Goal: Task Accomplishment & Management: Use online tool/utility

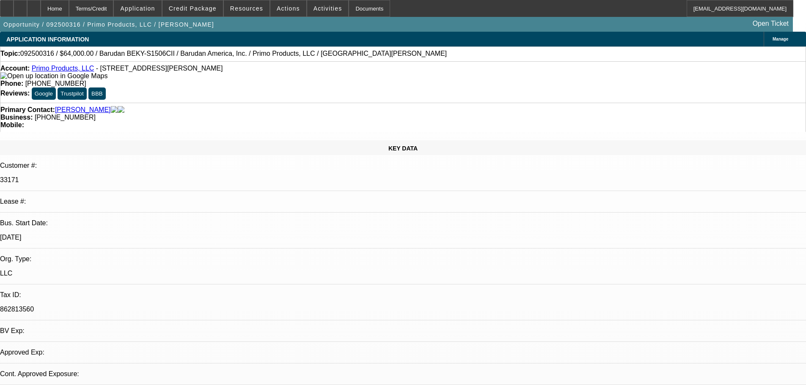
select select "0"
select select "2"
select select "0.1"
select select "4"
select select "2"
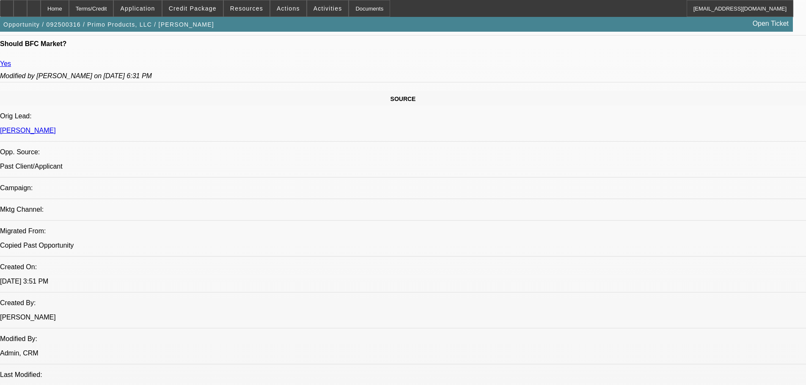
scroll to position [42, 0]
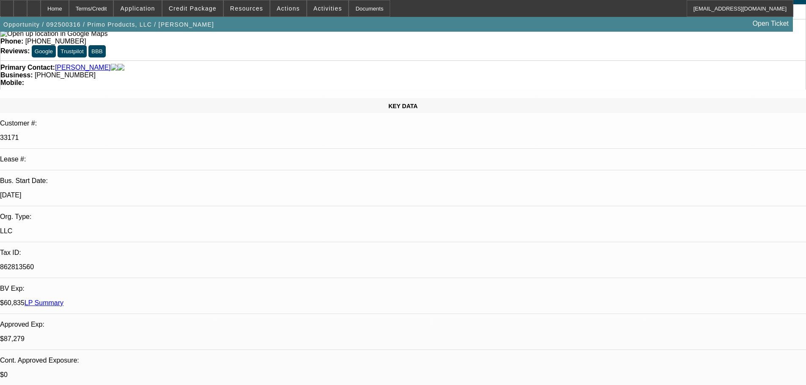
click at [63, 299] on link "LP Summary" at bounding box center [44, 302] width 39 height 7
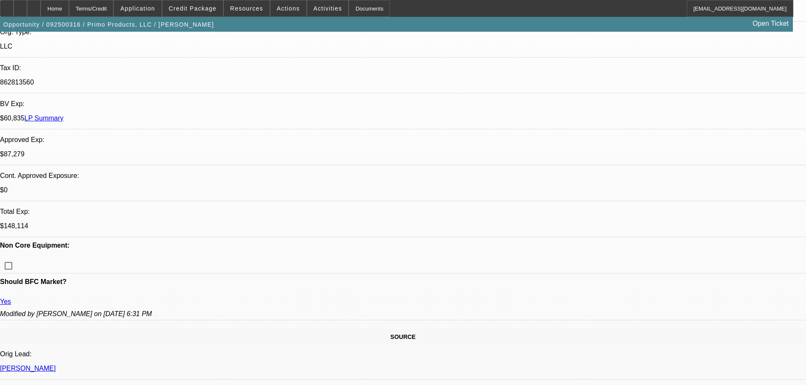
scroll to position [0, 0]
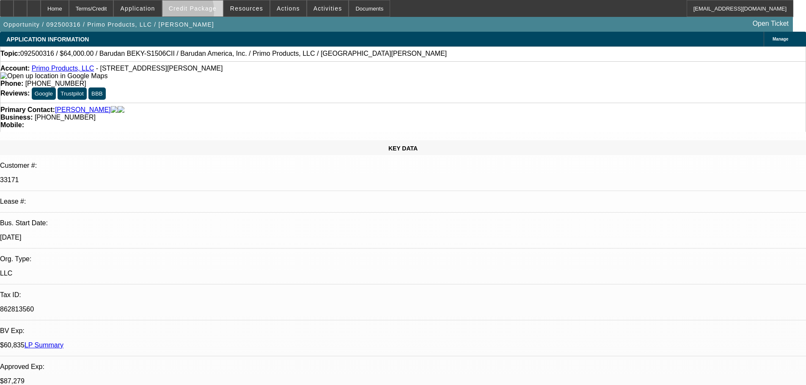
click at [186, 13] on span at bounding box center [192, 8] width 60 height 20
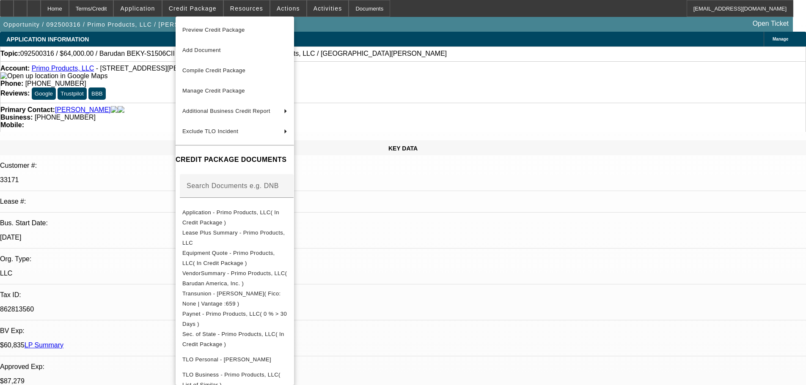
click at [456, 245] on div at bounding box center [403, 192] width 806 height 385
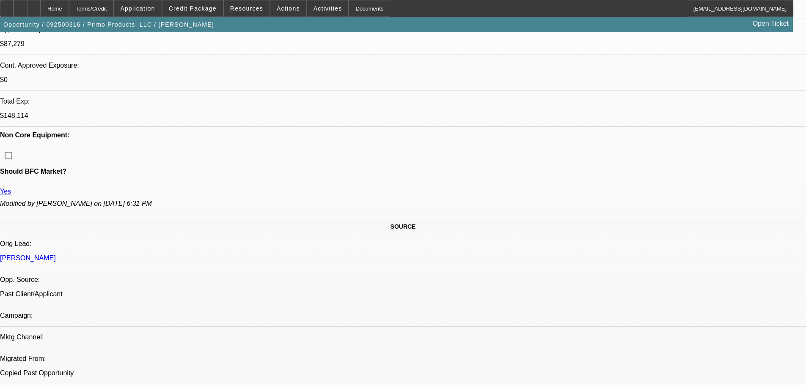
scroll to position [338, 0]
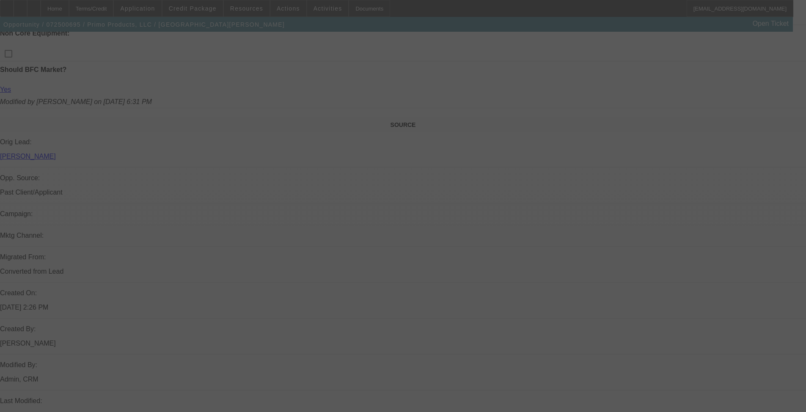
scroll to position [589, 0]
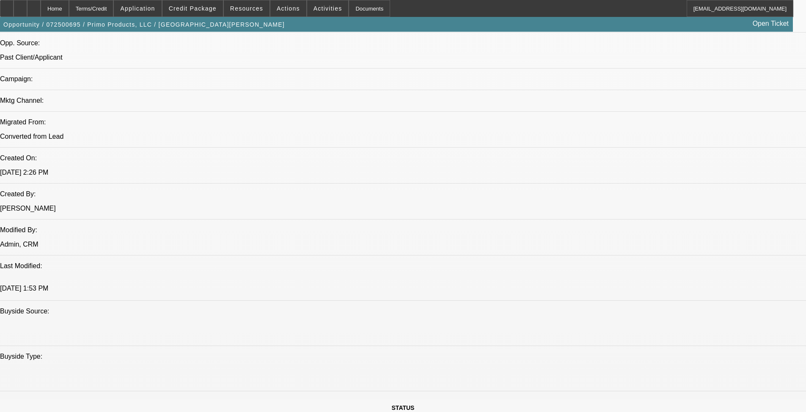
select select "0"
select select "2"
select select "0.1"
select select "4"
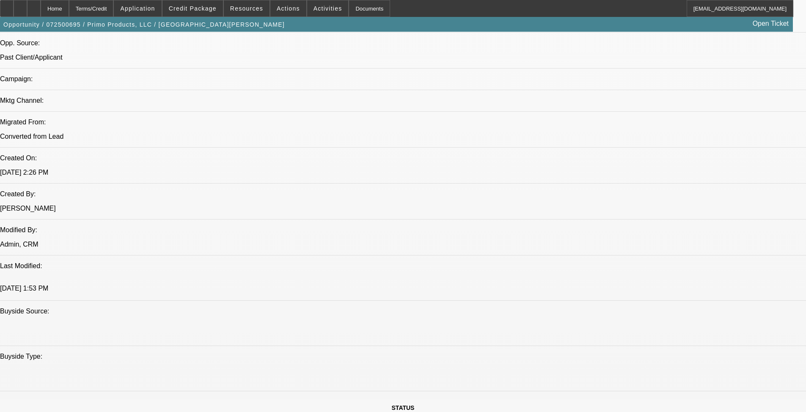
select select "0"
select select "2"
select select "0.1"
select select "4"
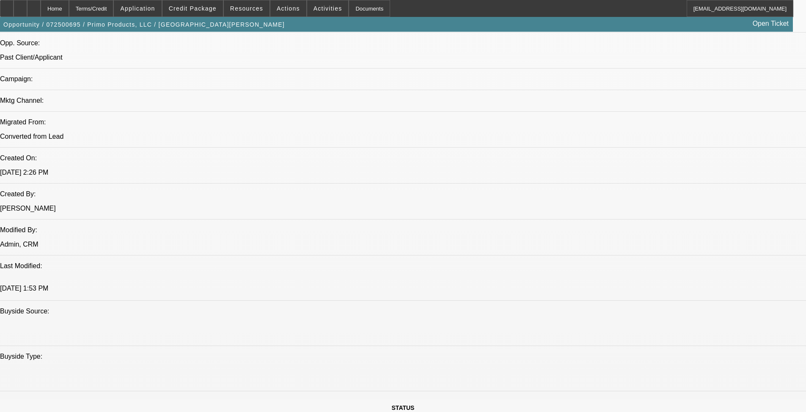
select select "0"
select select "2"
select select "0.1"
select select "4"
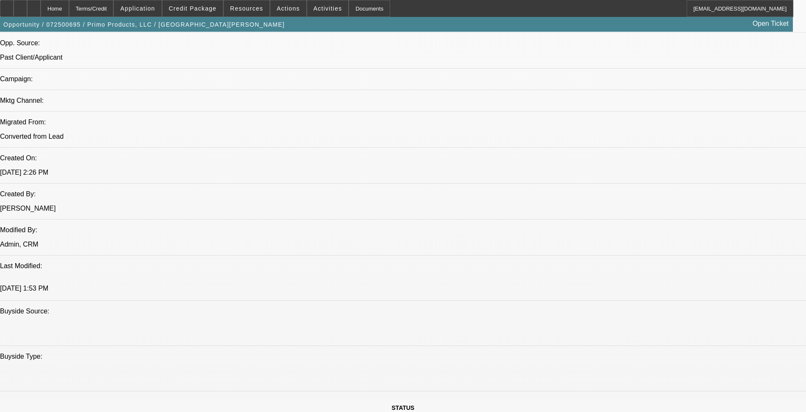
select select "0"
select select "2"
select select "0.1"
select select "4"
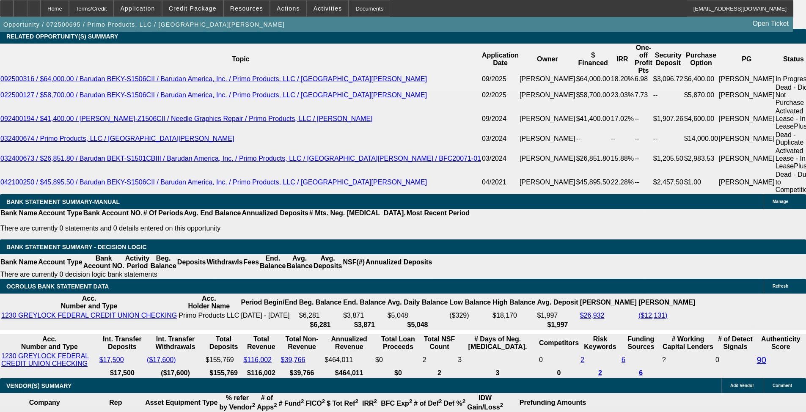
scroll to position [1138, 0]
